Goal: Task Accomplishment & Management: Complete application form

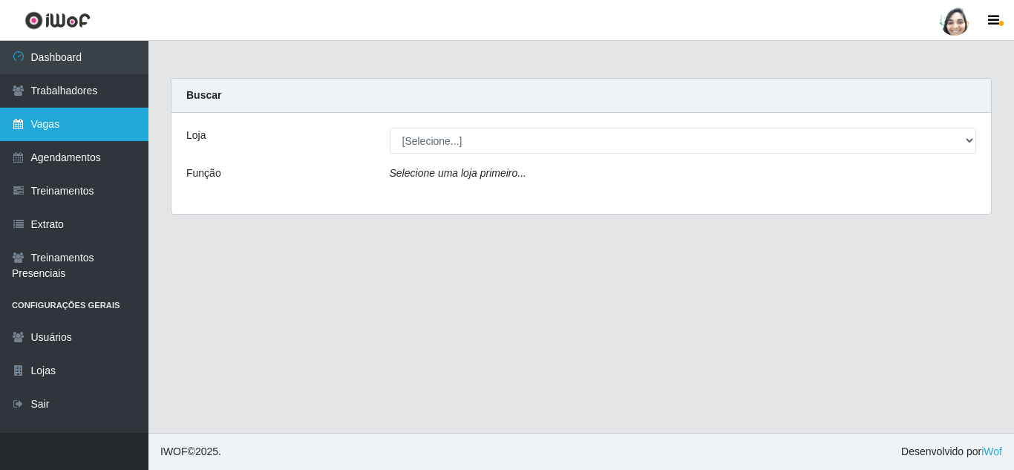
click at [79, 124] on link "Vagas" at bounding box center [74, 124] width 149 height 33
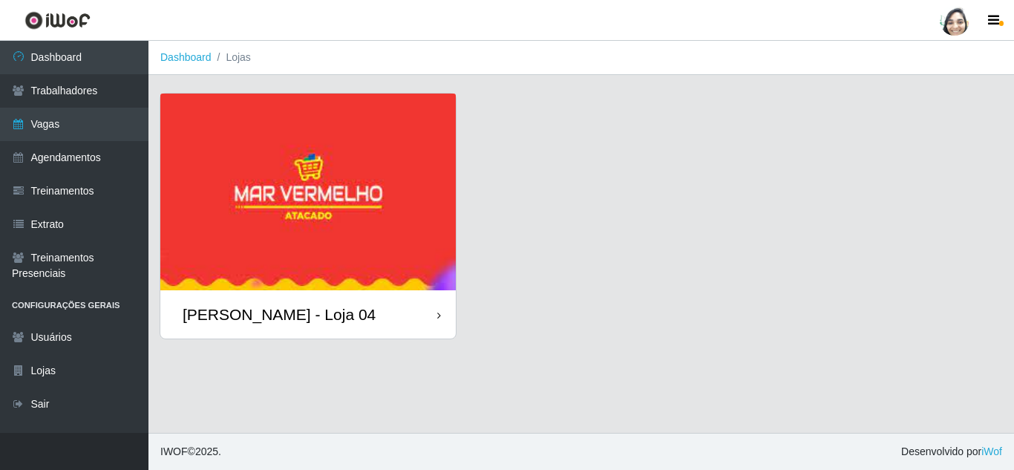
click at [319, 321] on div "[PERSON_NAME] - Loja 04" at bounding box center [279, 314] width 193 height 19
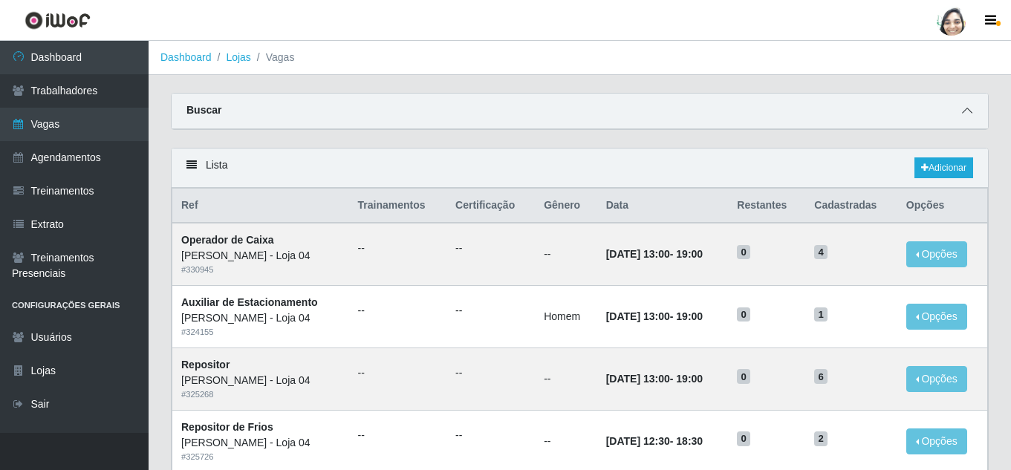
click at [963, 108] on icon at bounding box center [967, 110] width 10 height 10
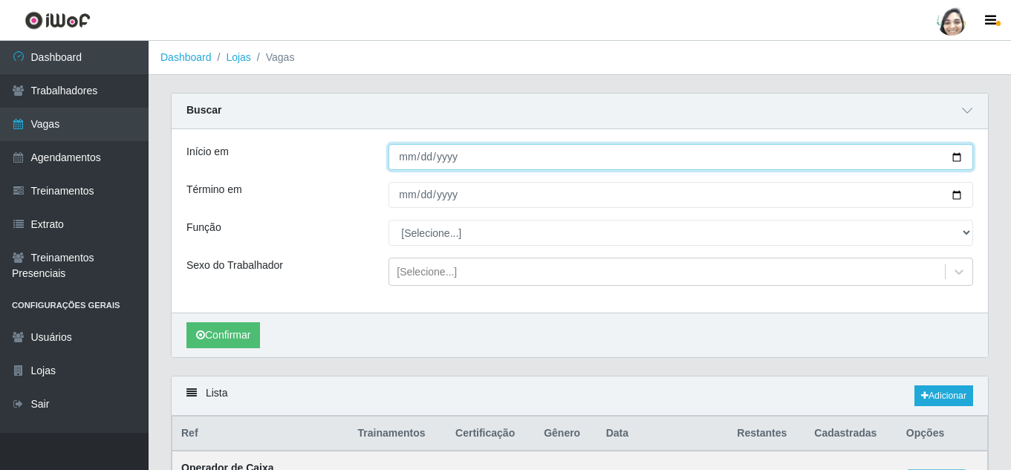
click at [411, 157] on input "Início em" at bounding box center [680, 157] width 584 height 26
type input "2025-08-18"
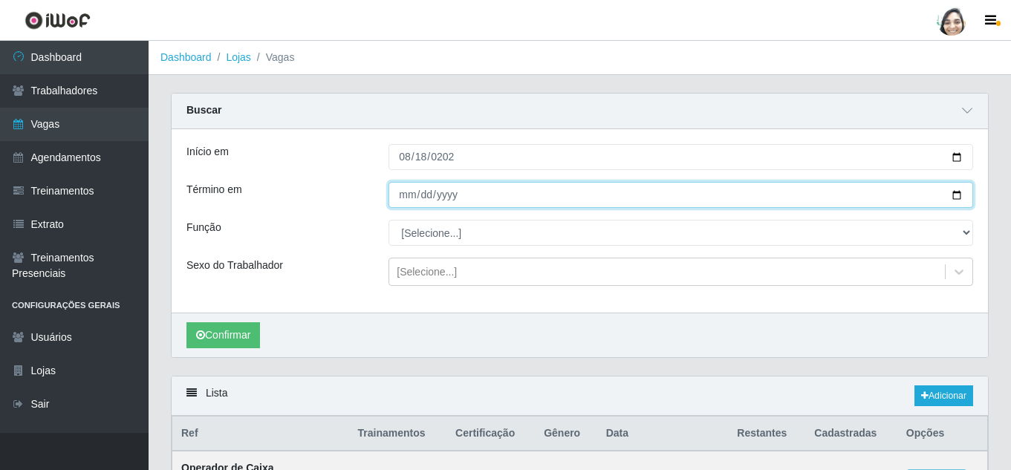
click at [395, 202] on input "Término em" at bounding box center [680, 195] width 584 height 26
type input "2025-08-18"
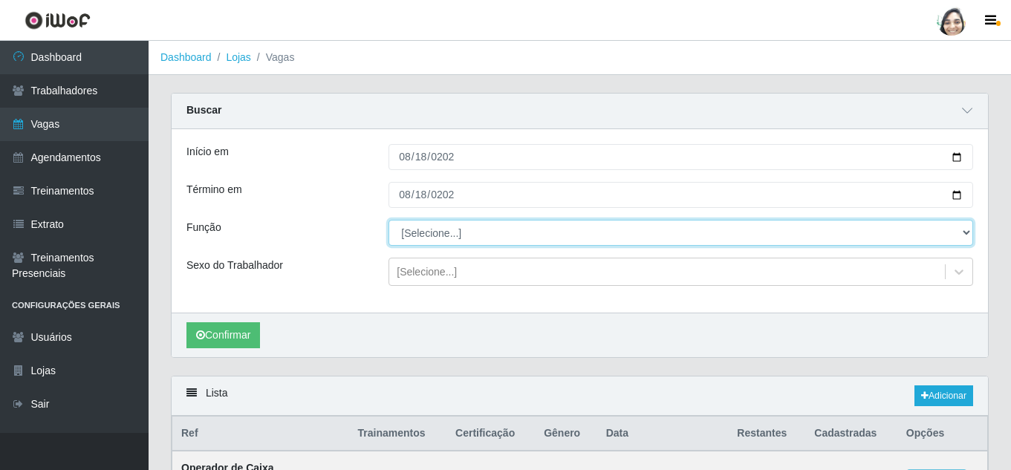
click at [426, 237] on select "[Selecione...] ASG ASG + ASG ++ Auxiliar de Depósito Auxiliar de Depósito + Aux…" at bounding box center [680, 233] width 584 height 26
select select "22"
click at [388, 221] on select "[Selecione...] ASG ASG + ASG ++ Auxiliar de Depósito Auxiliar de Depósito + Aux…" at bounding box center [680, 233] width 584 height 26
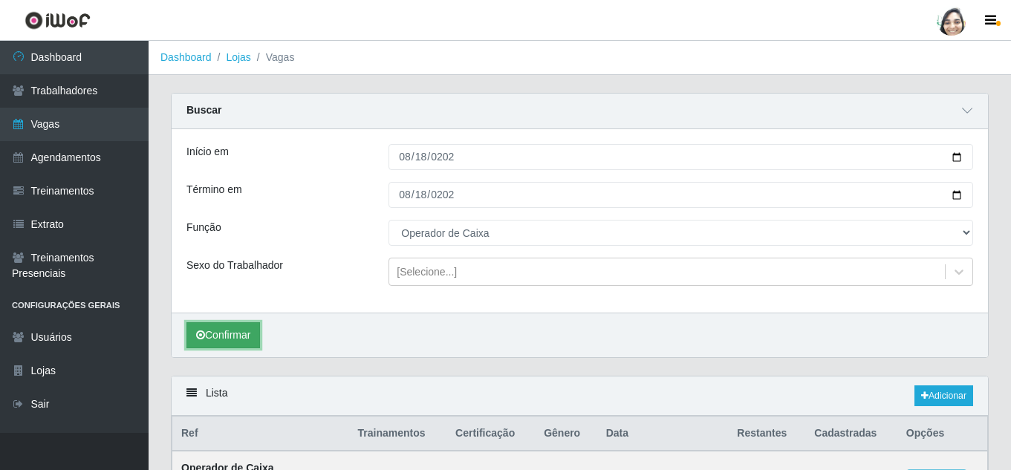
click at [233, 333] on button "Confirmar" at bounding box center [223, 335] width 74 height 26
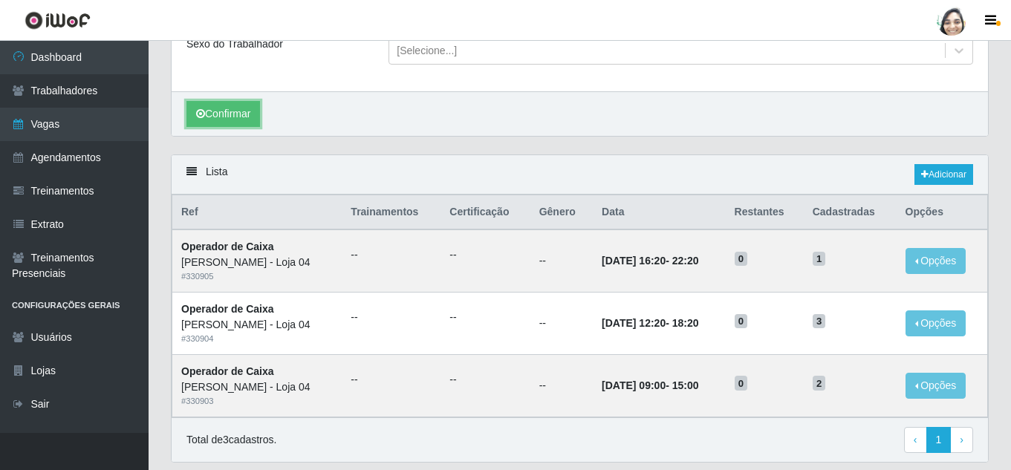
scroll to position [195, 0]
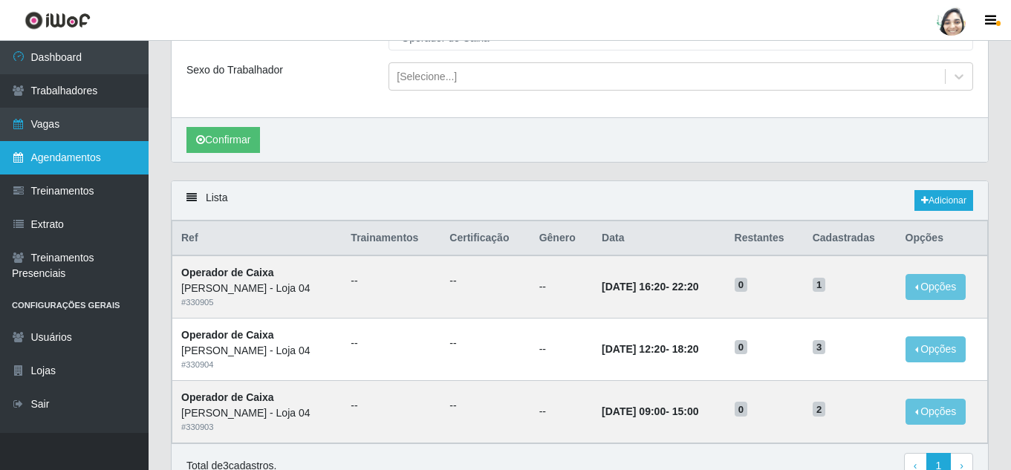
click at [103, 154] on link "Agendamentos" at bounding box center [74, 157] width 149 height 33
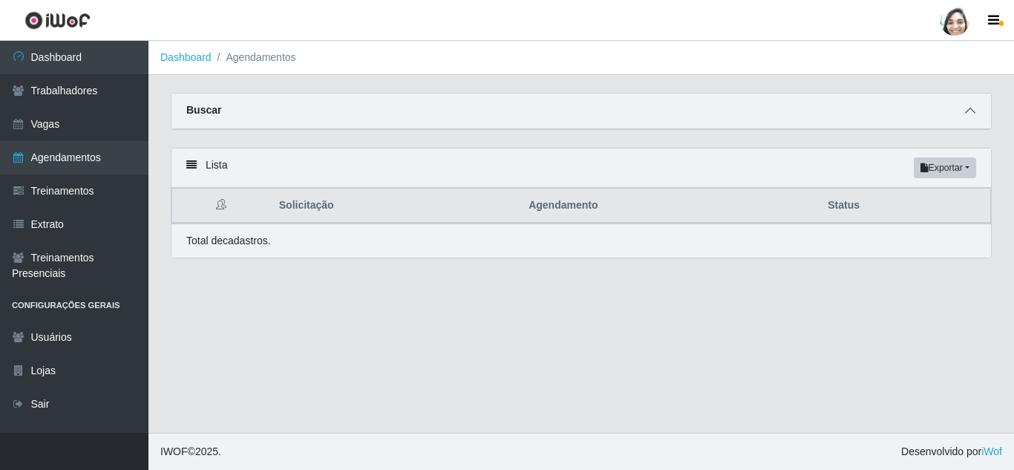
click at [975, 109] on icon at bounding box center [970, 110] width 10 height 10
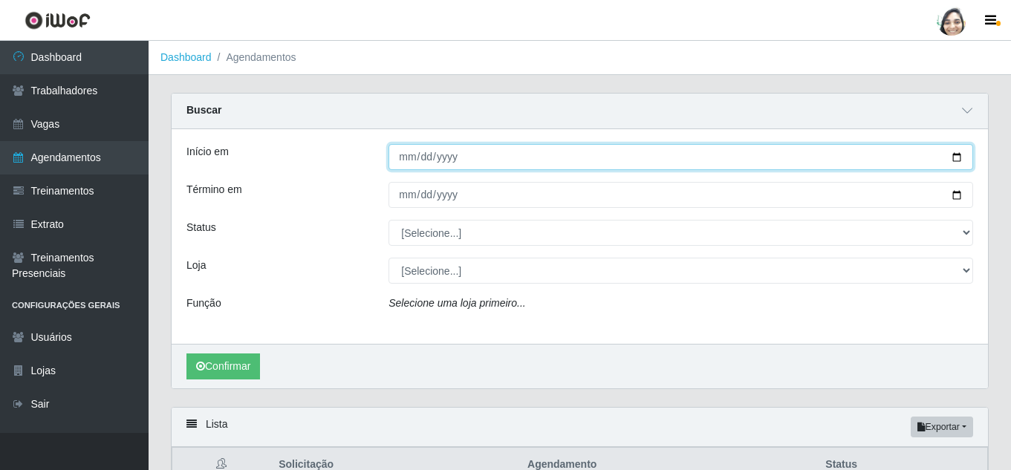
click at [402, 160] on input "Início em" at bounding box center [680, 157] width 584 height 26
type input "2025-08-18"
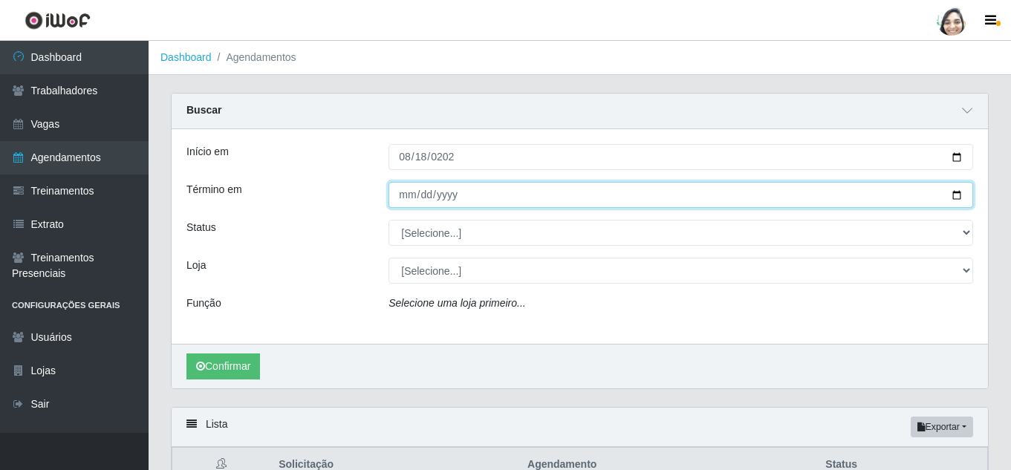
click at [407, 189] on input "Término em" at bounding box center [680, 195] width 584 height 26
type input "2025-08-18"
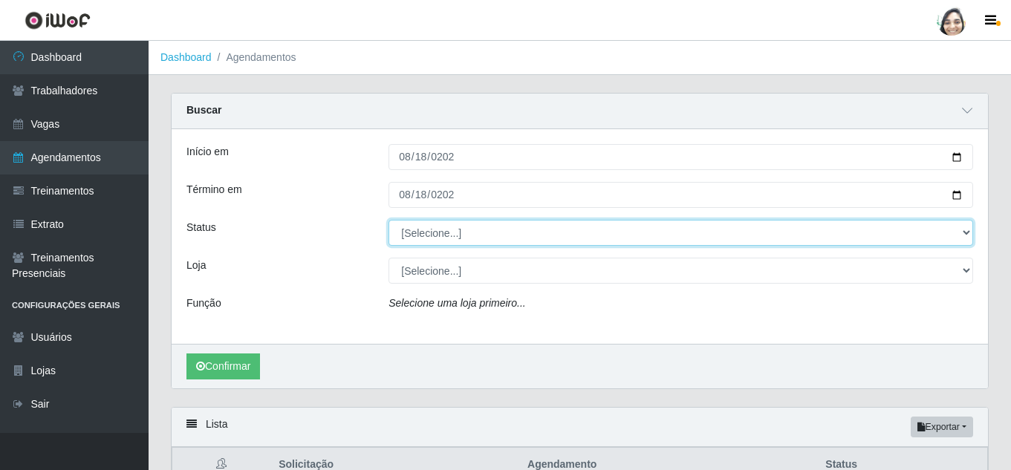
click at [446, 231] on select "[Selecione...] AGENDADO AGUARDANDO LIBERAR EM ANDAMENTO EM REVISÃO FINALIZADO C…" at bounding box center [680, 233] width 584 height 26
select select "FINALIZADO"
click at [388, 221] on select "[Selecione...] AGENDADO AGUARDANDO LIBERAR EM ANDAMENTO EM REVISÃO FINALIZADO C…" at bounding box center [680, 233] width 584 height 26
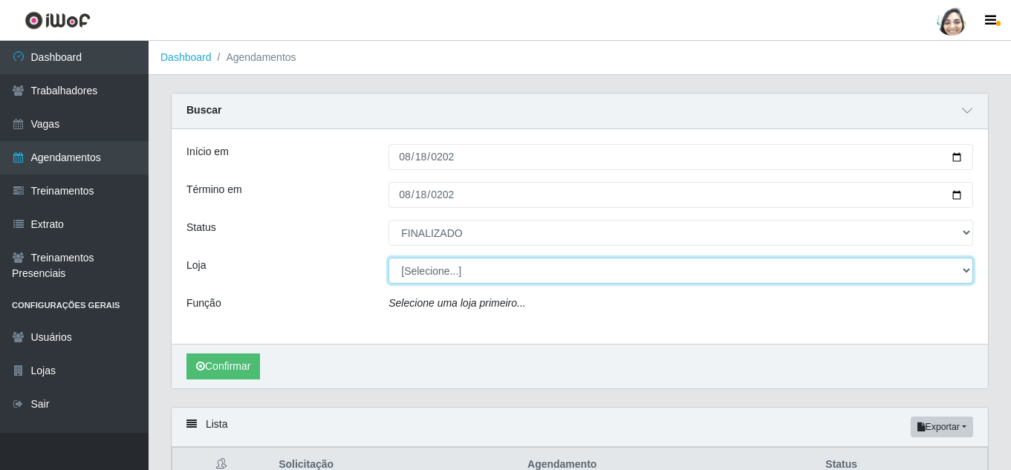
click at [455, 275] on select "[Selecione...] Mar Vermelho - Loja 04" at bounding box center [680, 271] width 584 height 26
select select "251"
click at [388, 258] on select "[Selecione...] Mar Vermelho - Loja 04" at bounding box center [680, 271] width 584 height 26
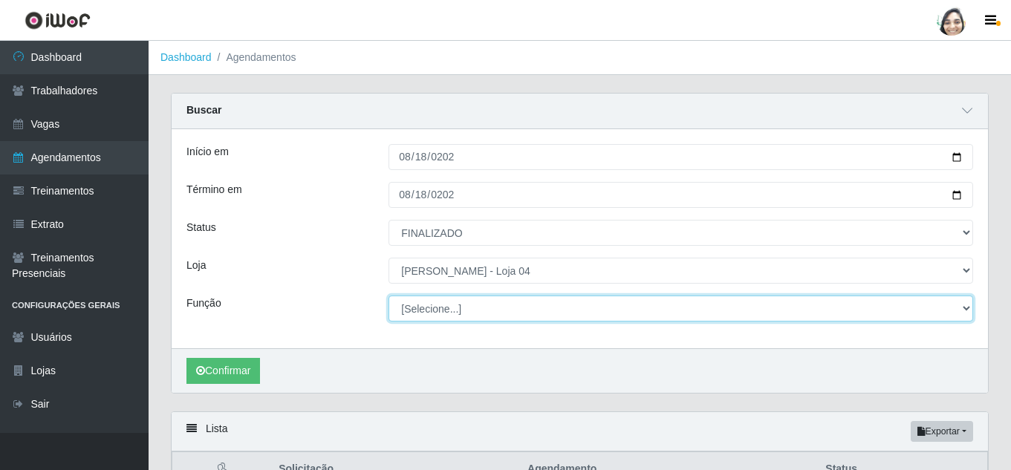
click at [706, 321] on select "[Selecione...] ASG ASG + ASG ++ Auxiliar de Depósito Auxiliar de Depósito + Aux…" at bounding box center [680, 309] width 584 height 26
click at [388, 296] on select "[Selecione...] ASG ASG + ASG ++ Auxiliar de Depósito Auxiliar de Depósito + Aux…" at bounding box center [680, 309] width 584 height 26
select select "22"
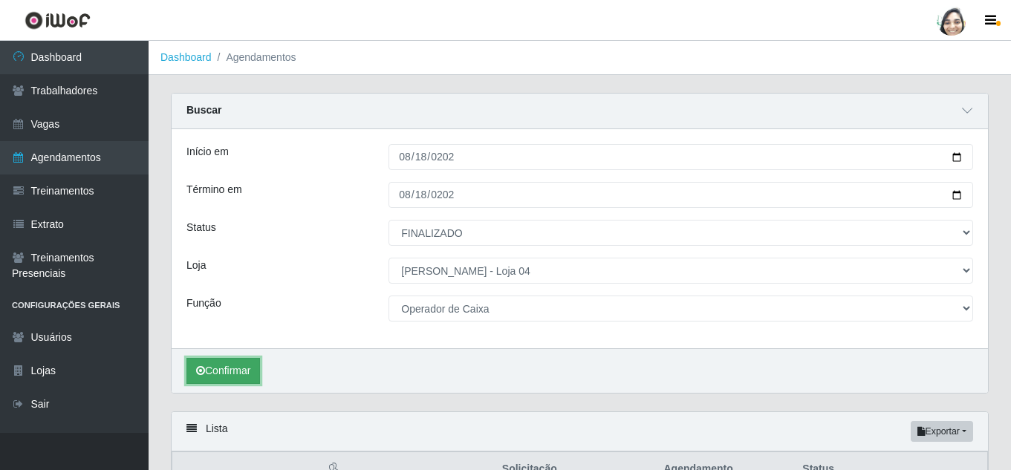
click at [216, 376] on button "Confirmar" at bounding box center [223, 371] width 74 height 26
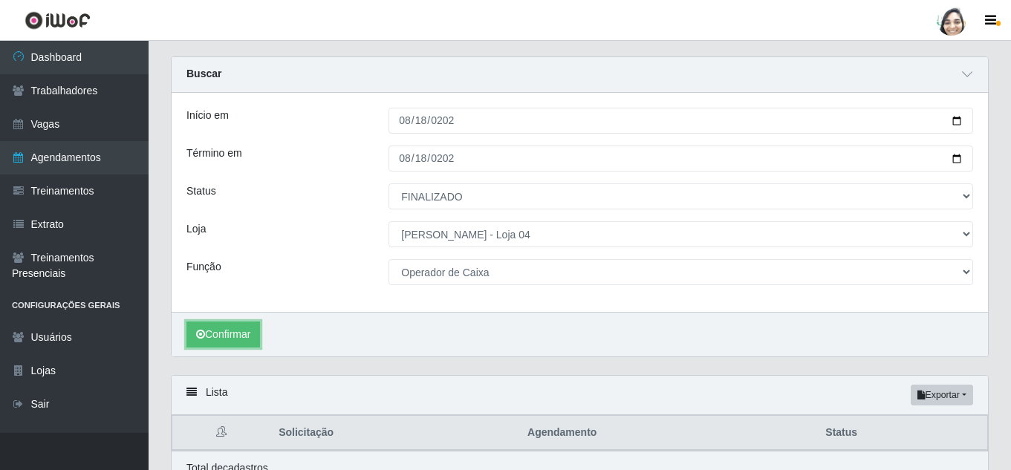
scroll to position [108, 0]
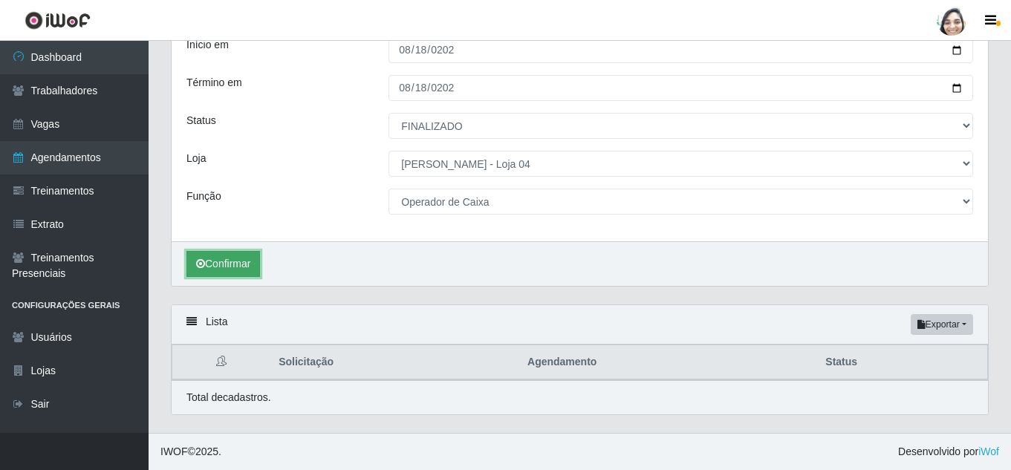
click at [221, 261] on button "Confirmar" at bounding box center [223, 264] width 74 height 26
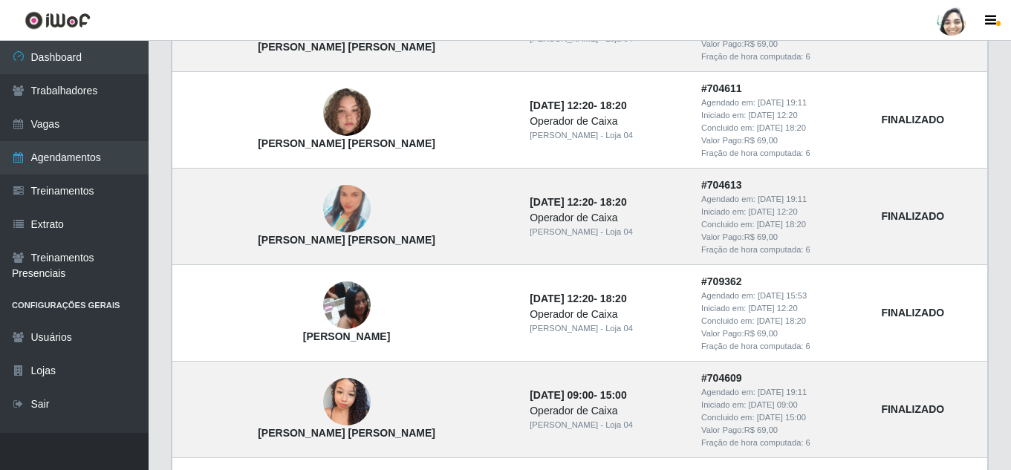
scroll to position [475, 0]
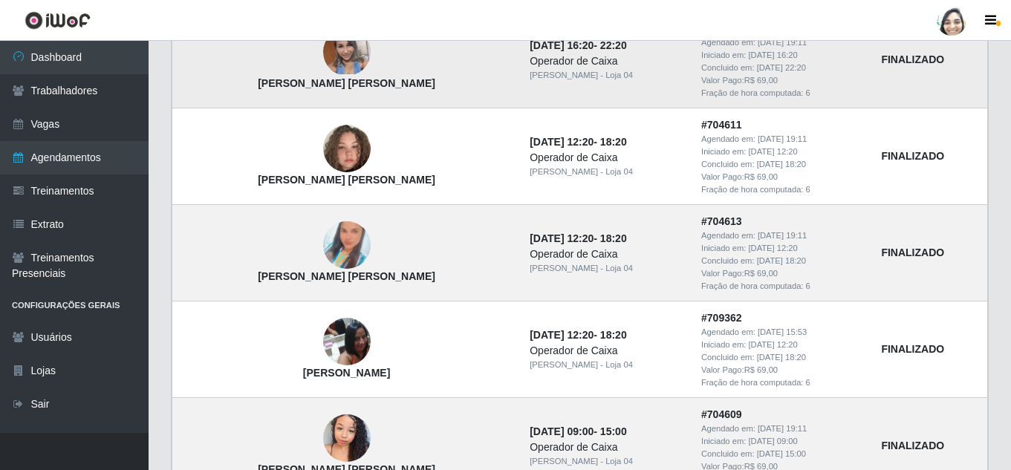
click at [971, 79] on td "FINALIZADO" at bounding box center [929, 59] width 115 height 97
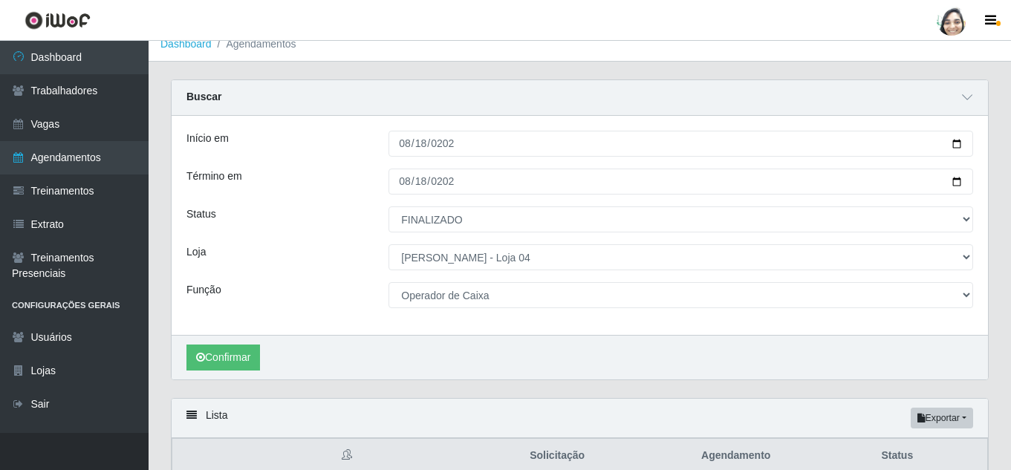
scroll to position [0, 0]
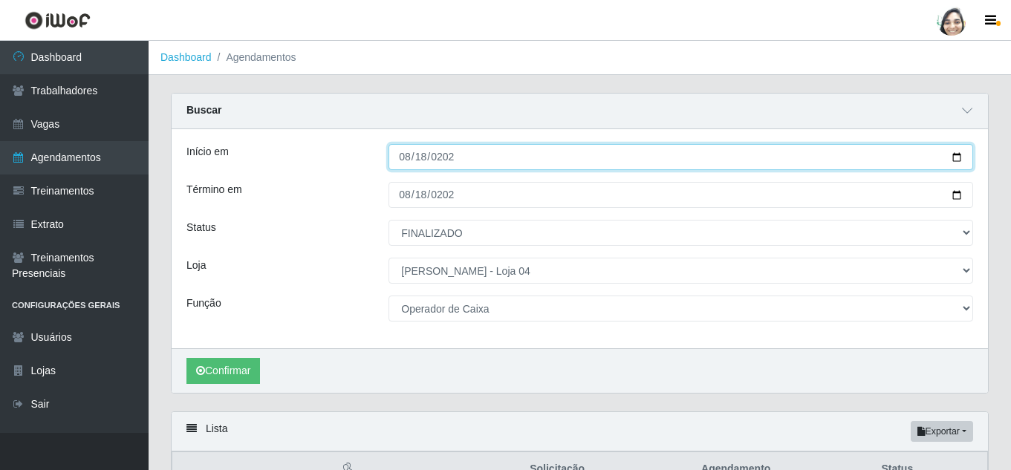
click at [404, 157] on input "2025-08-18" at bounding box center [680, 157] width 584 height 26
type input "[DATE]"
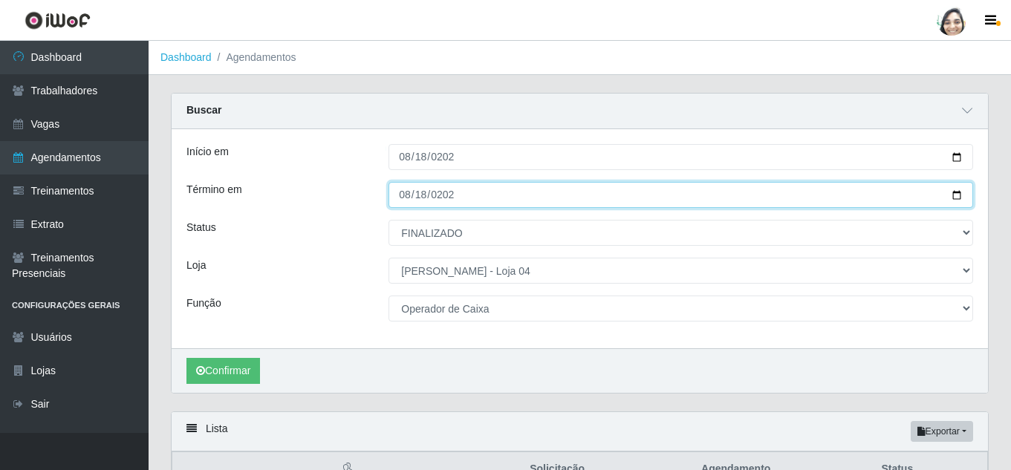
click at [403, 195] on input "2025-08-18" at bounding box center [680, 195] width 584 height 26
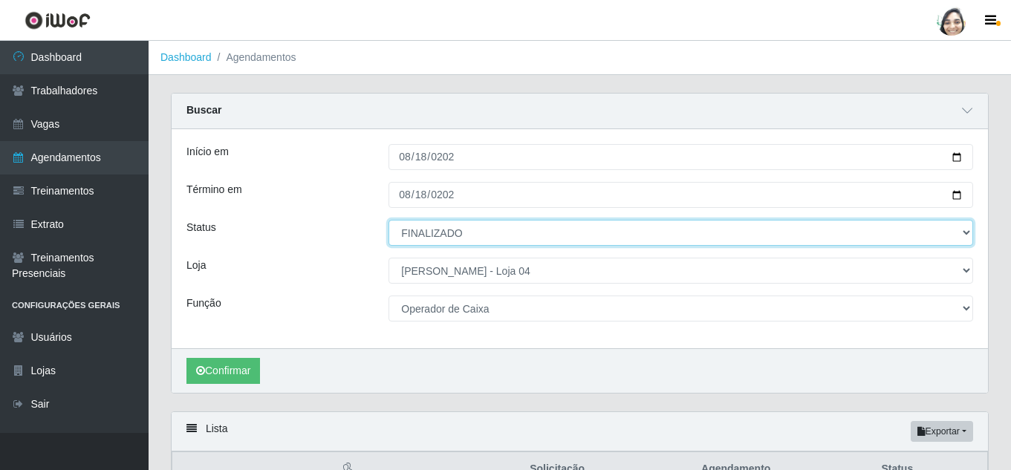
click at [461, 229] on select "[Selecione...] AGENDADO AGUARDANDO LIBERAR EM ANDAMENTO EM REVISÃO FINALIZADO C…" at bounding box center [680, 233] width 584 height 26
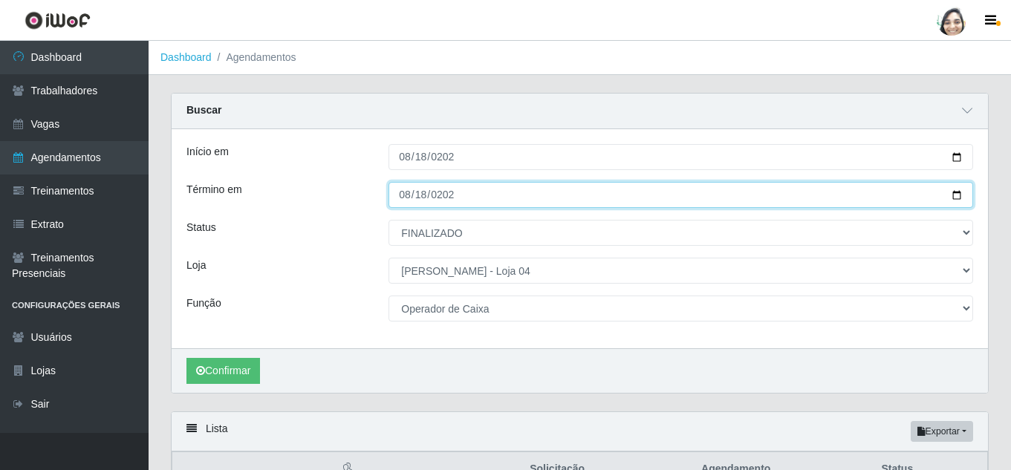
click at [410, 190] on input "[DATE]" at bounding box center [680, 195] width 584 height 26
type input "[DATE]"
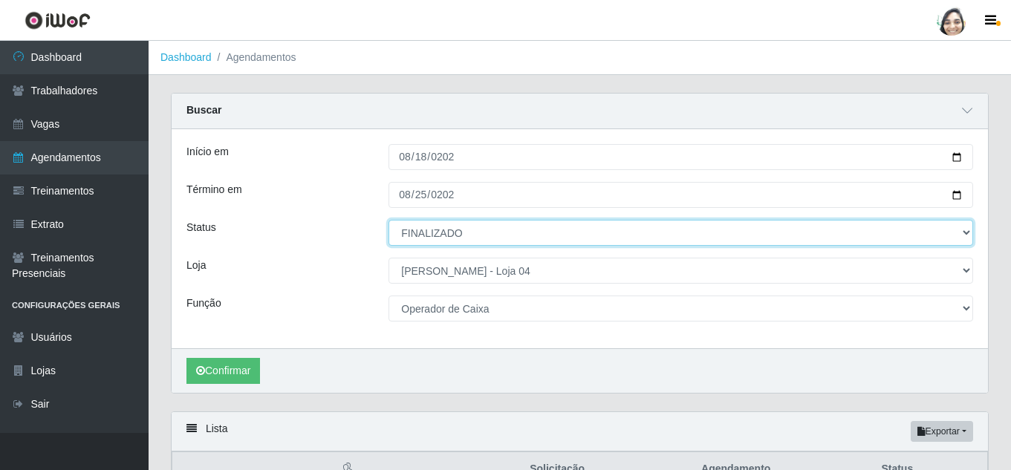
click at [494, 238] on select "[Selecione...] AGENDADO AGUARDANDO LIBERAR EM ANDAMENTO EM REVISÃO FINALIZADO C…" at bounding box center [680, 233] width 584 height 26
select select "AGENDADO"
click at [388, 221] on select "[Selecione...] AGENDADO AGUARDANDO LIBERAR EM ANDAMENTO EM REVISÃO FINALIZADO C…" at bounding box center [680, 233] width 584 height 26
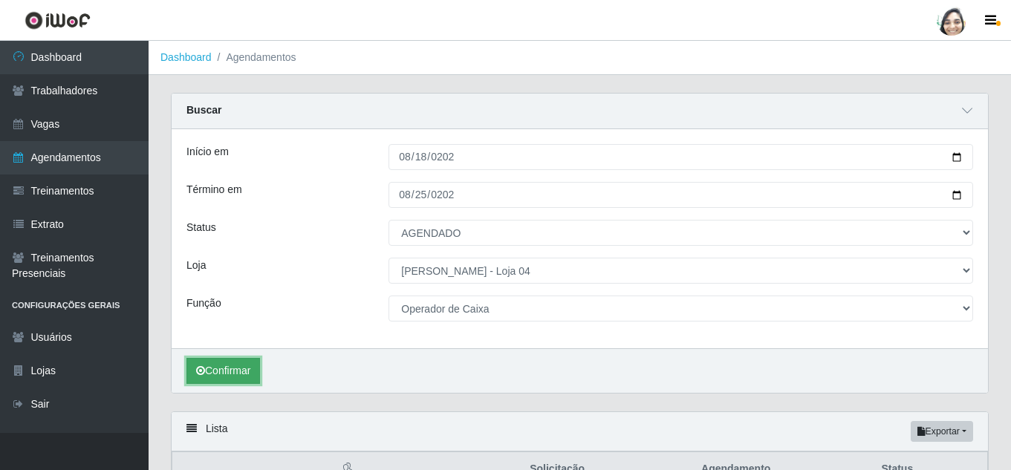
click at [215, 369] on button "Confirmar" at bounding box center [223, 371] width 74 height 26
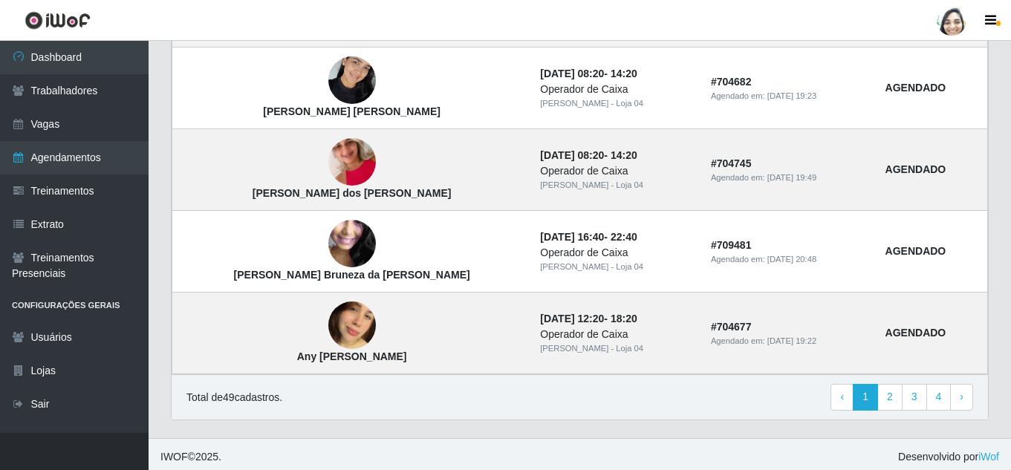
scroll to position [1344, 0]
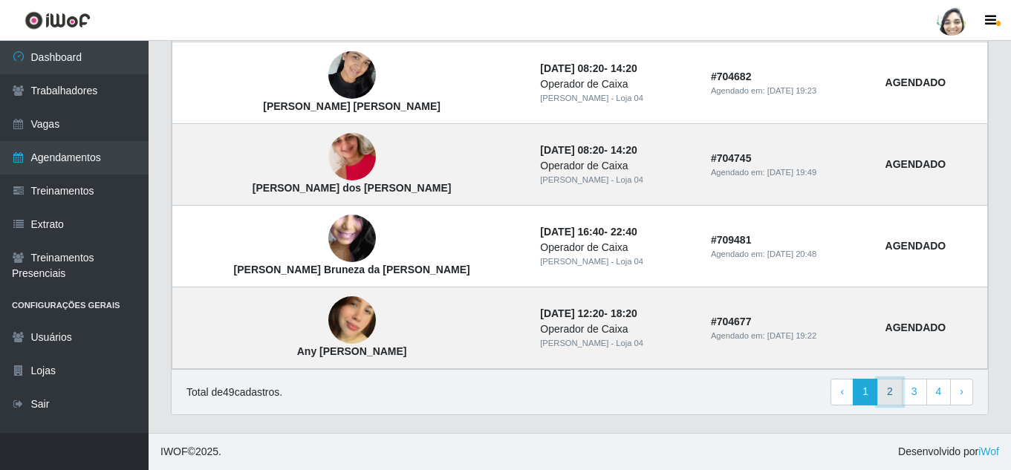
click at [894, 391] on link "2" at bounding box center [889, 392] width 25 height 27
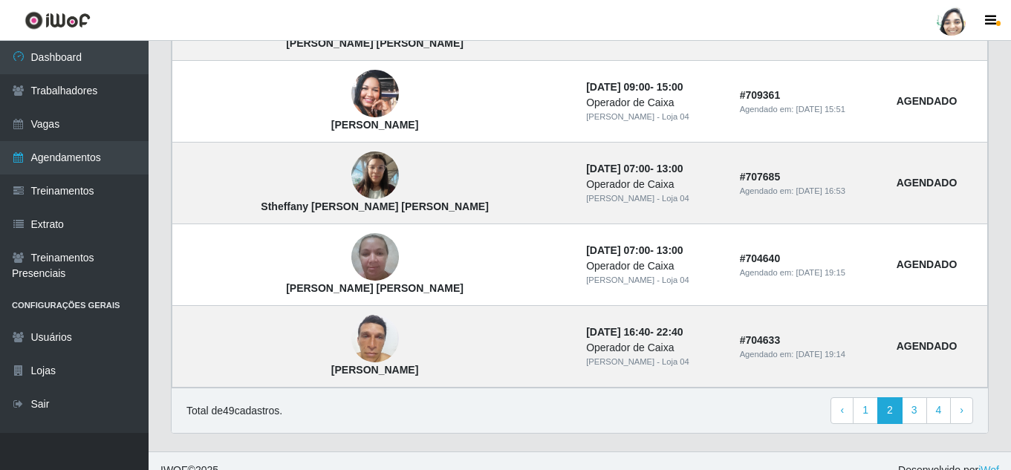
scroll to position [1081, 0]
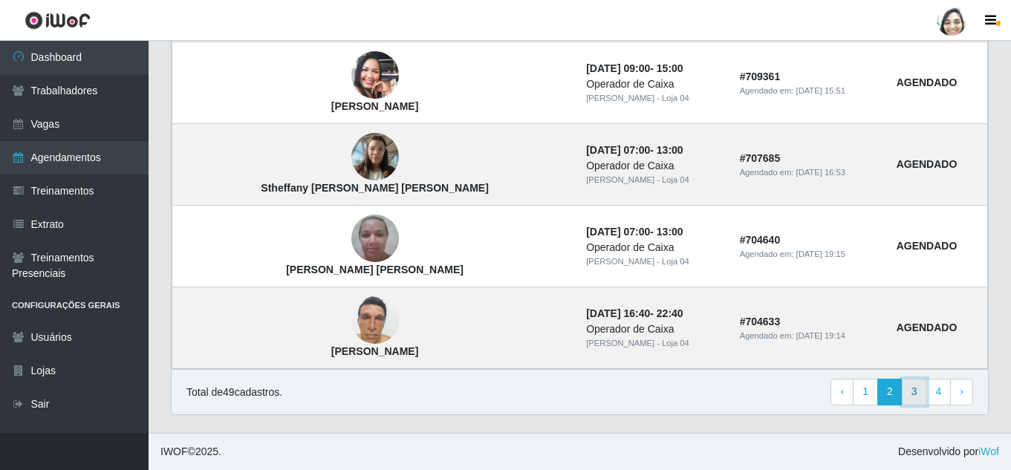
click at [919, 388] on link "3" at bounding box center [914, 392] width 25 height 27
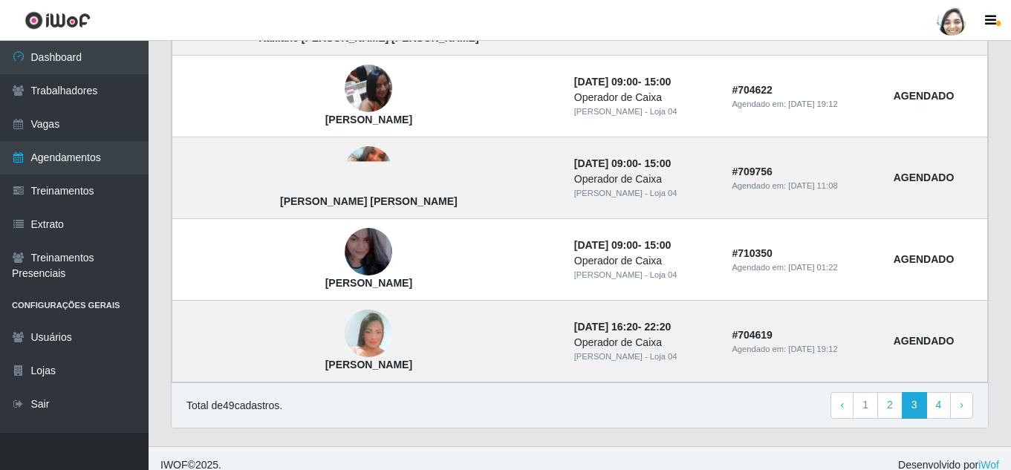
scroll to position [1081, 0]
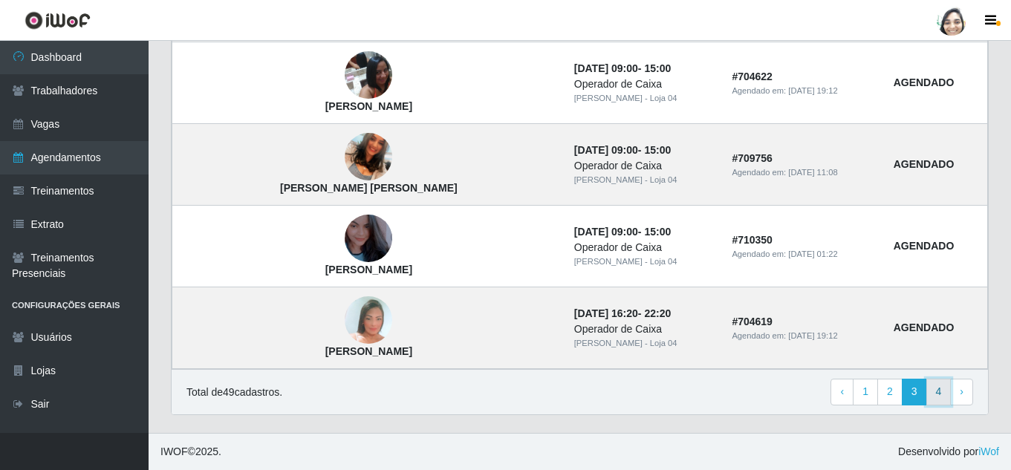
click at [934, 388] on link "4" at bounding box center [938, 392] width 25 height 27
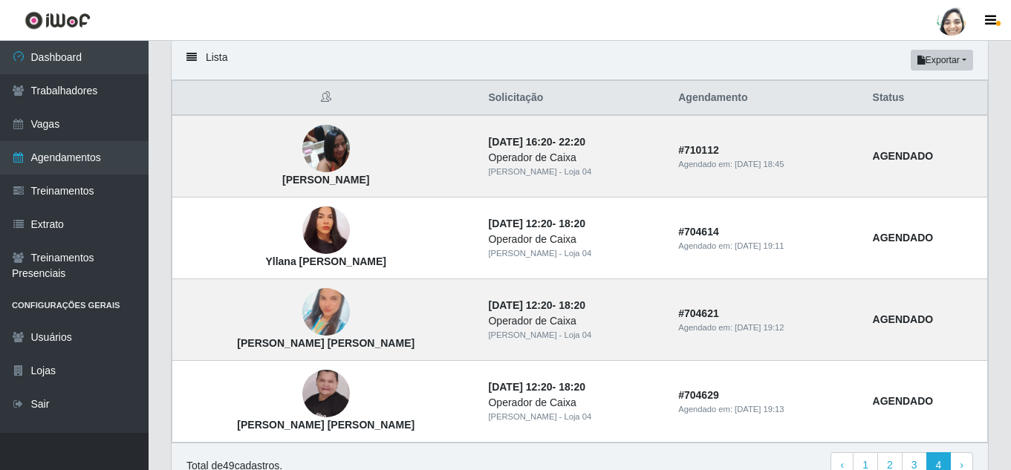
scroll to position [74, 0]
